Goal: Information Seeking & Learning: Learn about a topic

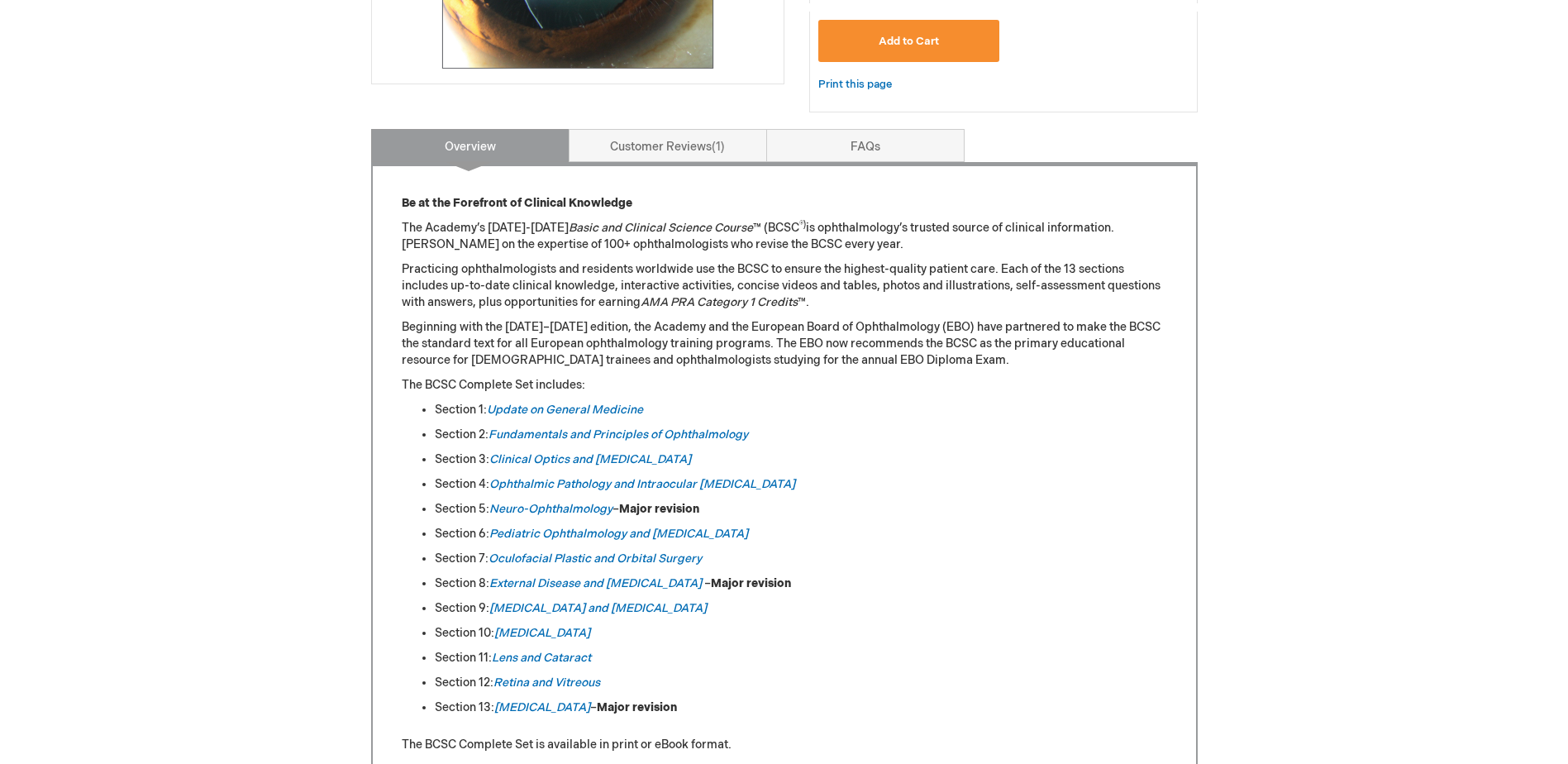
scroll to position [661, 0]
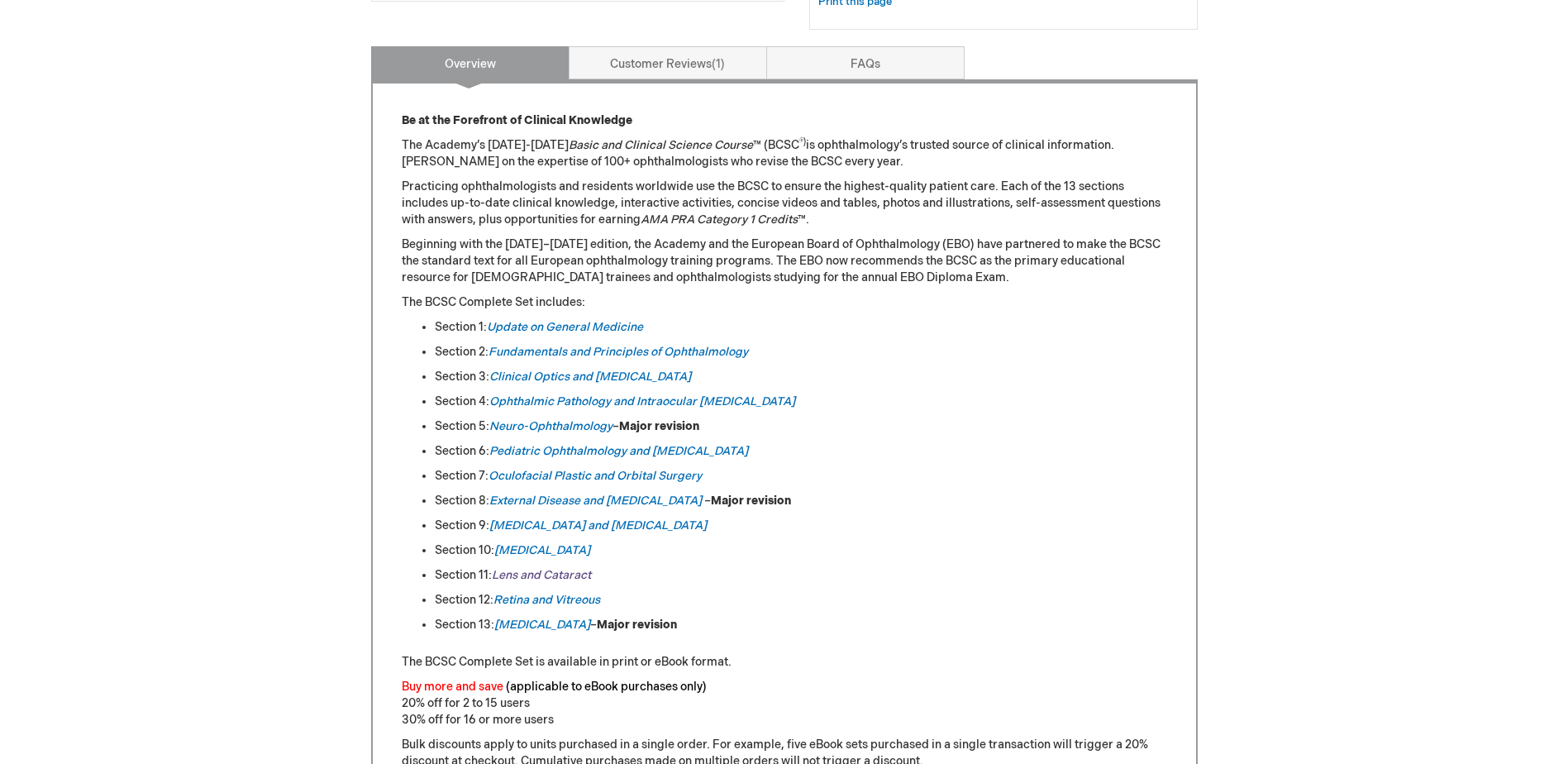
click at [543, 570] on em "Lens and Cataract" at bounding box center [542, 575] width 99 height 14
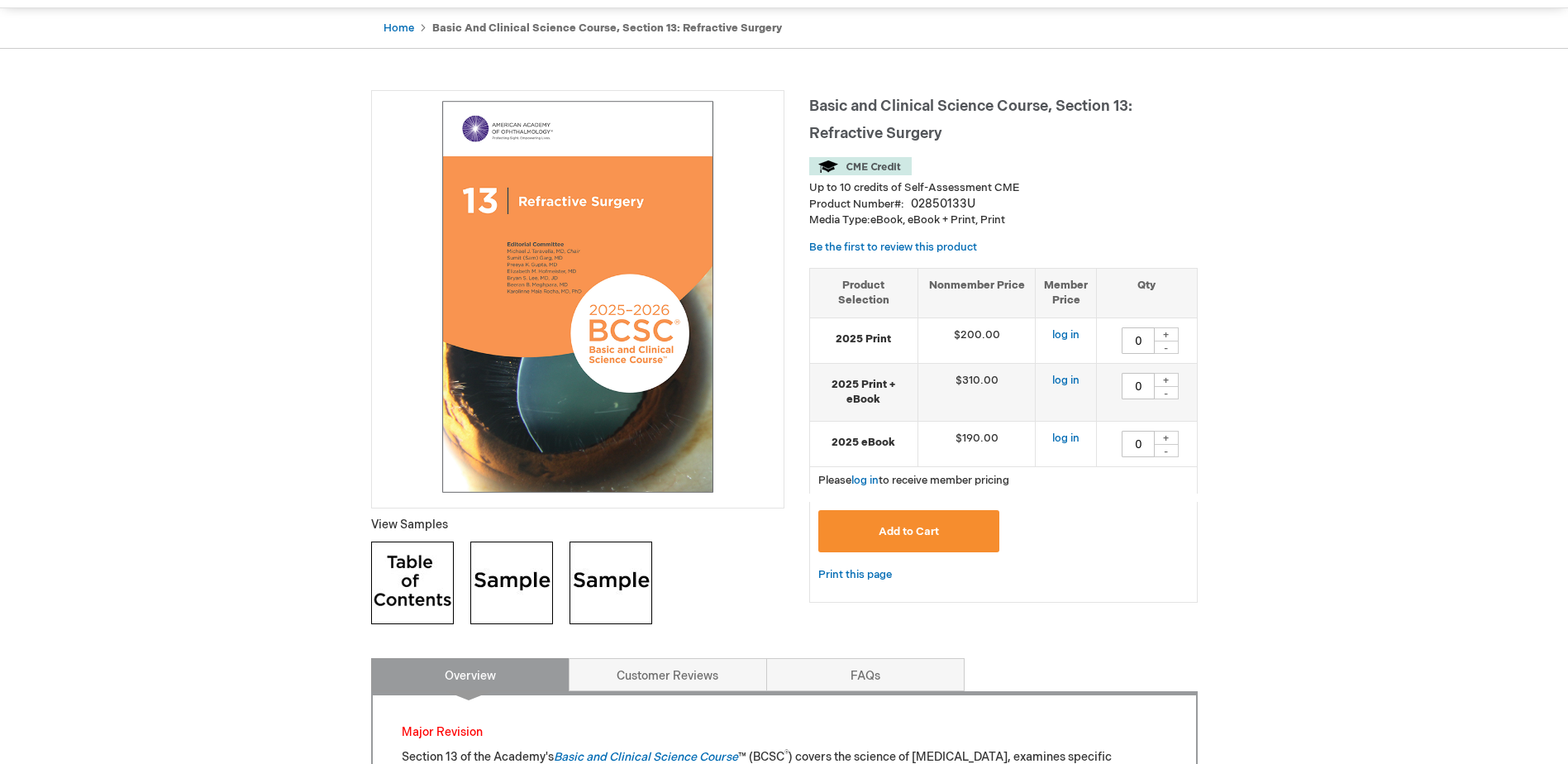
scroll to position [165, 0]
